Goal: Transaction & Acquisition: Purchase product/service

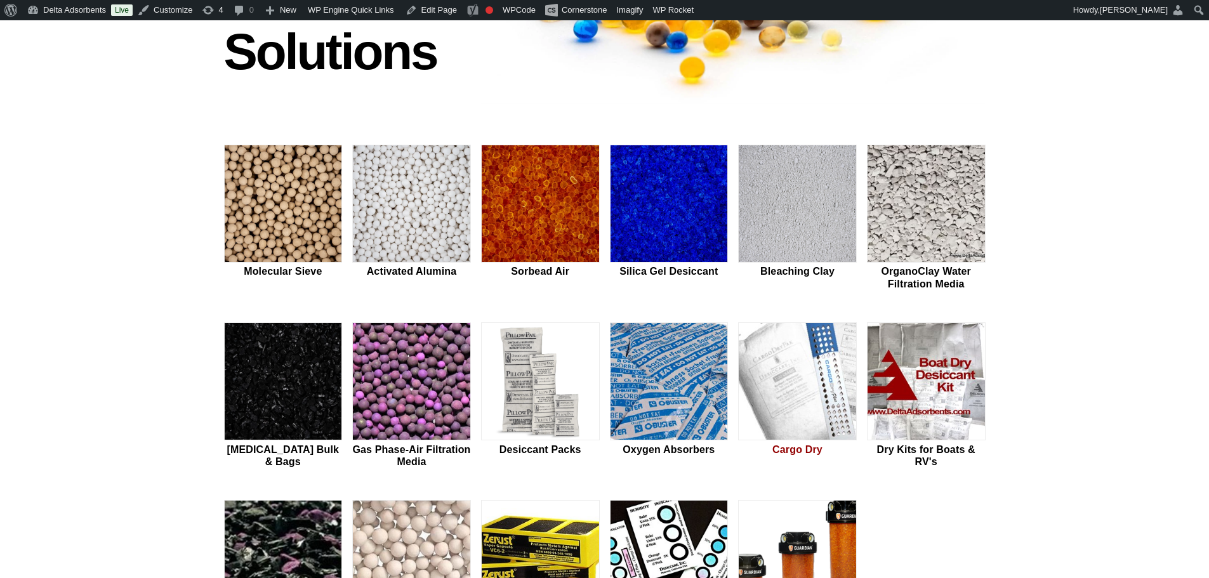
scroll to position [465, 0]
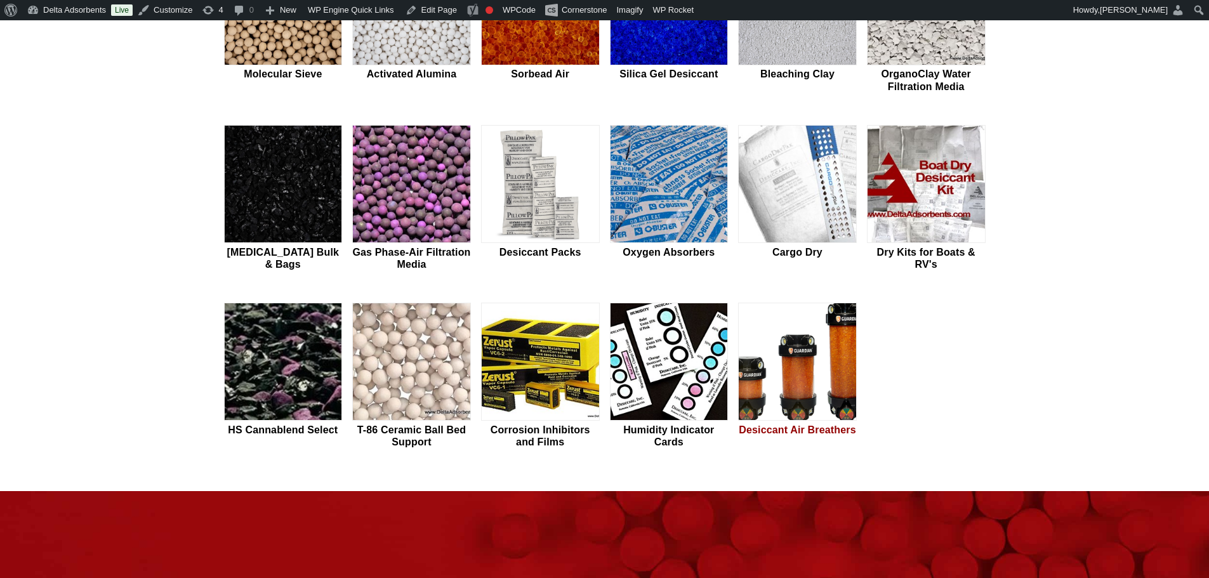
click at [813, 363] on img at bounding box center [797, 362] width 117 height 118
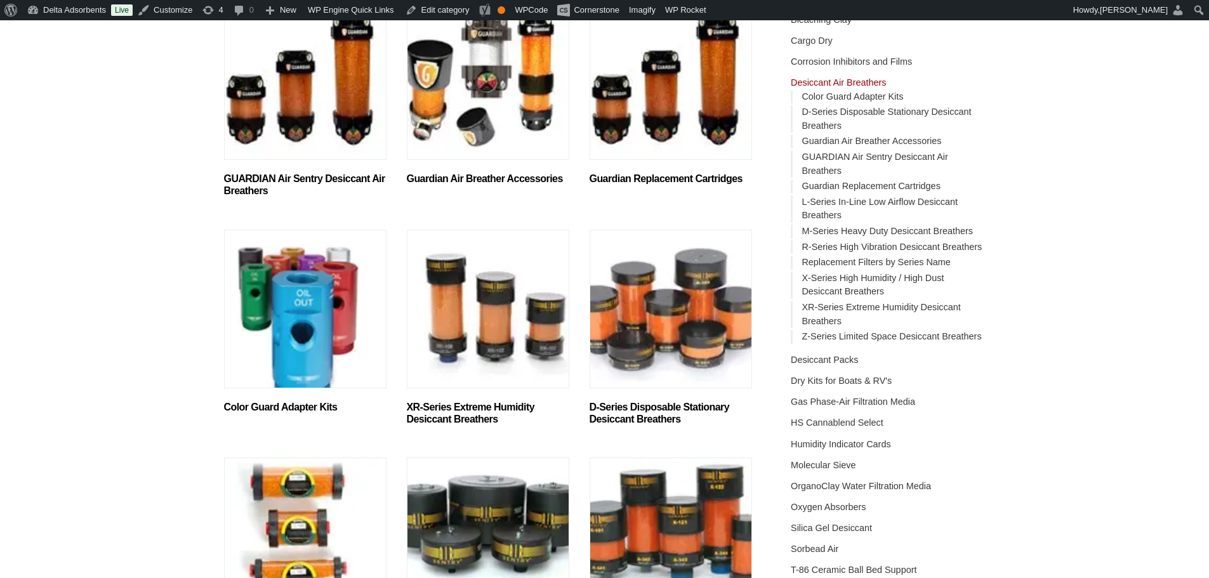
scroll to position [254, 0]
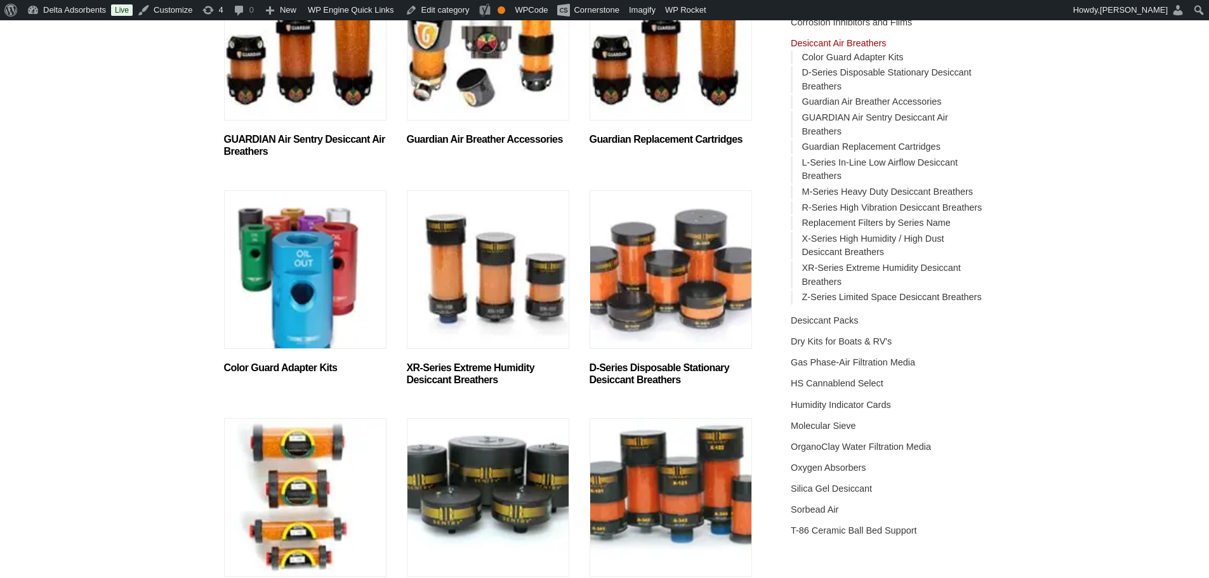
click at [619, 328] on img "Visit product category D-Series Disposable Stationary Desiccant Breathers" at bounding box center [671, 269] width 162 height 159
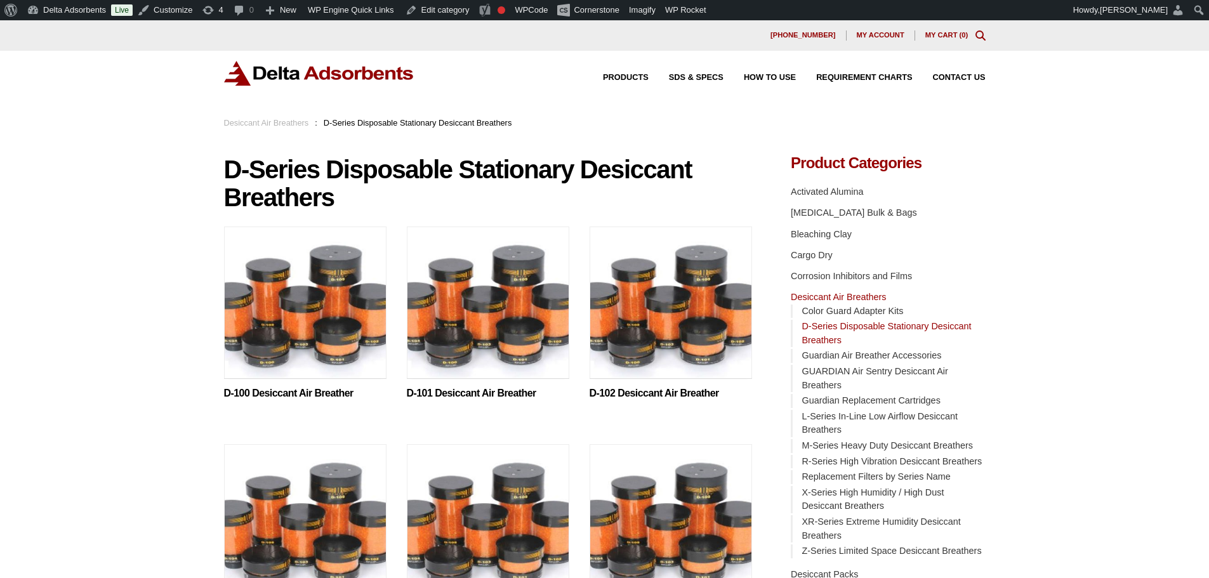
click at [307, 364] on img at bounding box center [305, 306] width 162 height 159
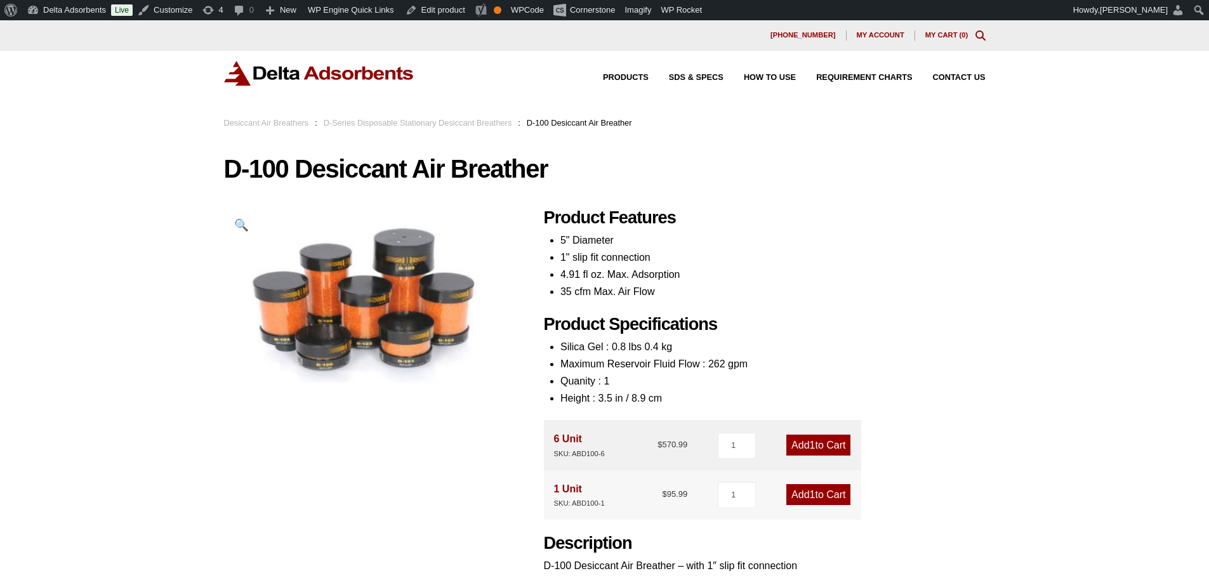
drag, startPoint x: 315, startPoint y: 68, endPoint x: 428, endPoint y: 30, distance: 119.8
click at [315, 68] on img at bounding box center [319, 73] width 190 height 25
